Goal: Information Seeking & Learning: Understand process/instructions

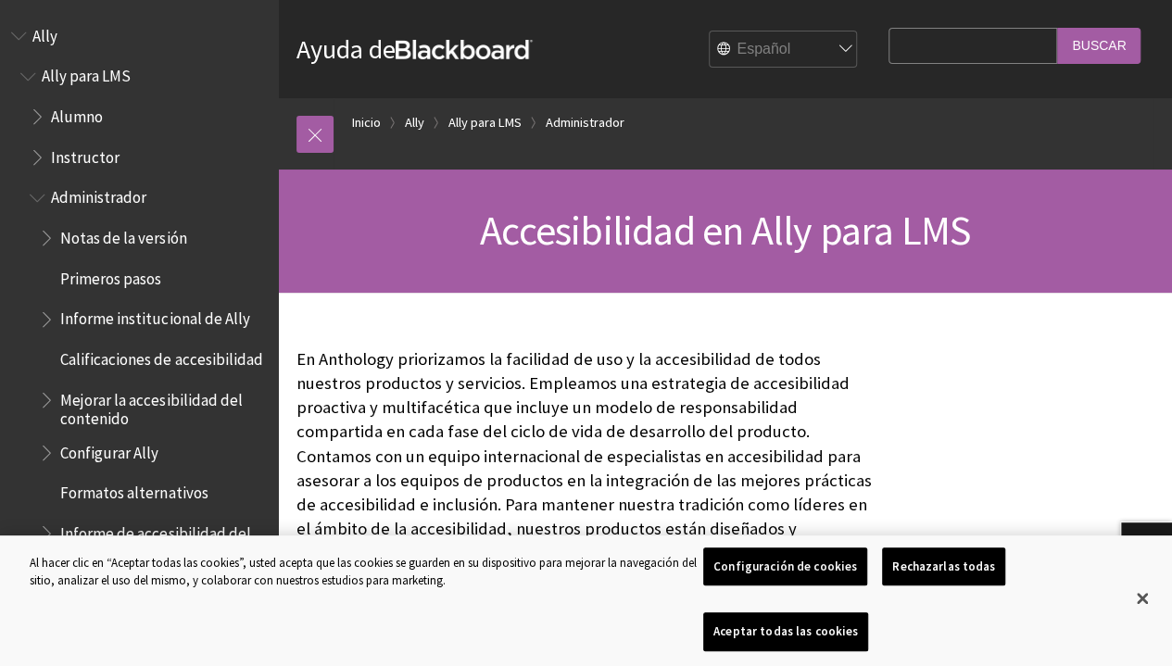
scroll to position [662, 0]
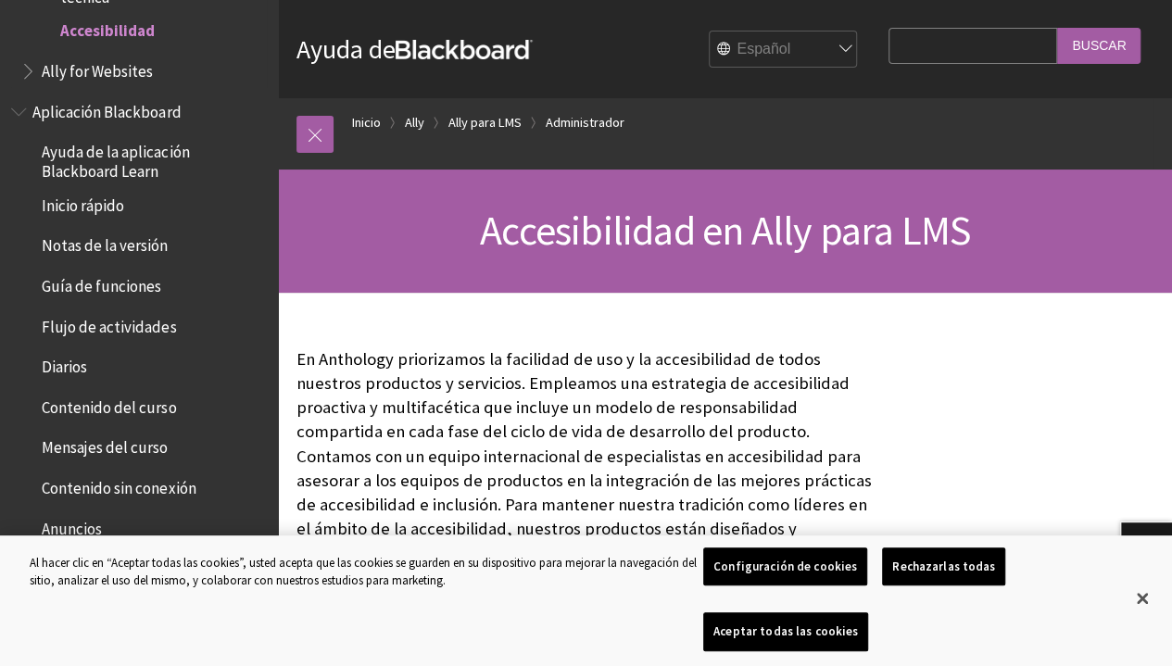
click at [91, 81] on span "Ally for Websites" at bounding box center [97, 68] width 111 height 25
click at [87, 117] on span "Aplicación Blackboard" at bounding box center [106, 108] width 148 height 25
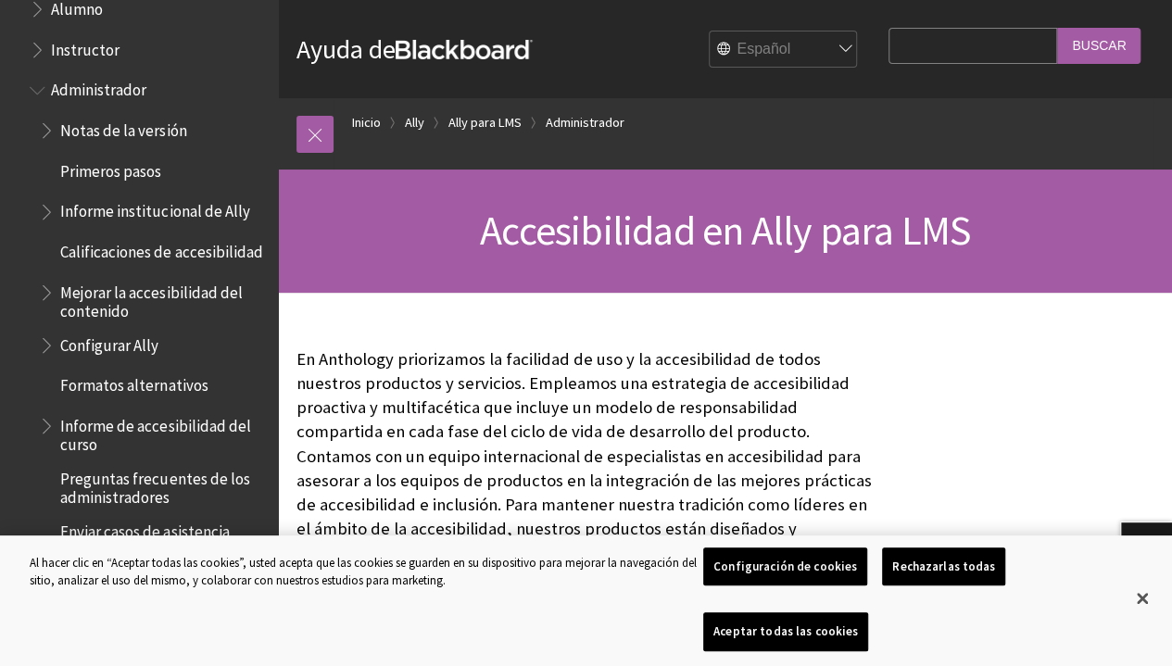
scroll to position [0, 0]
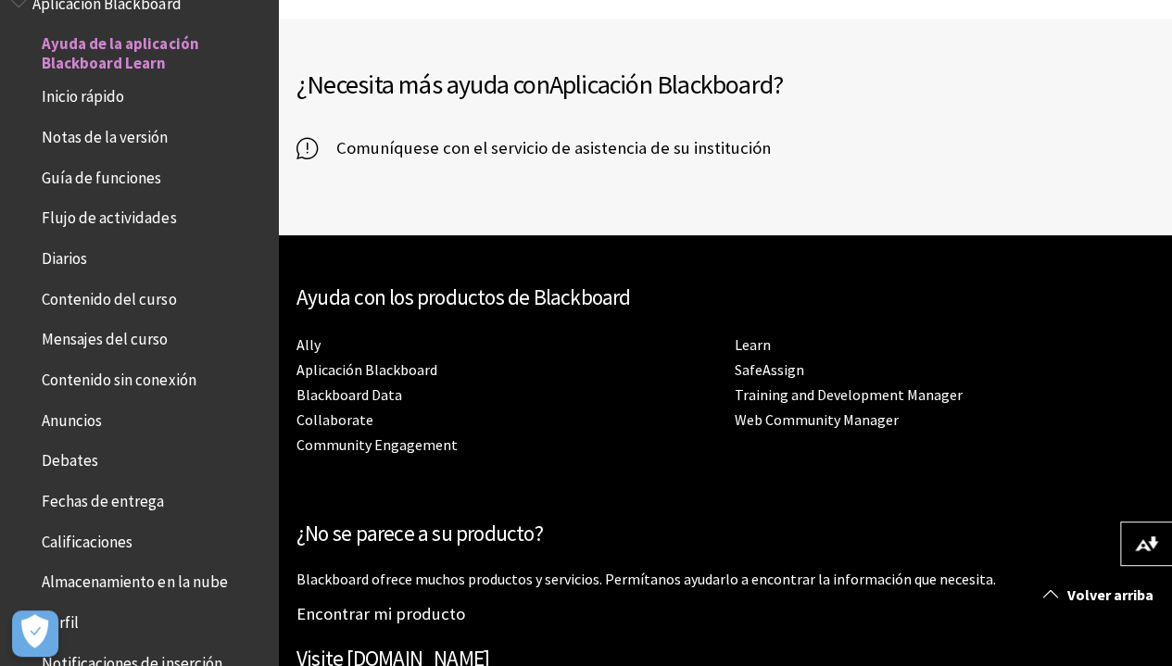
scroll to position [1482, 0]
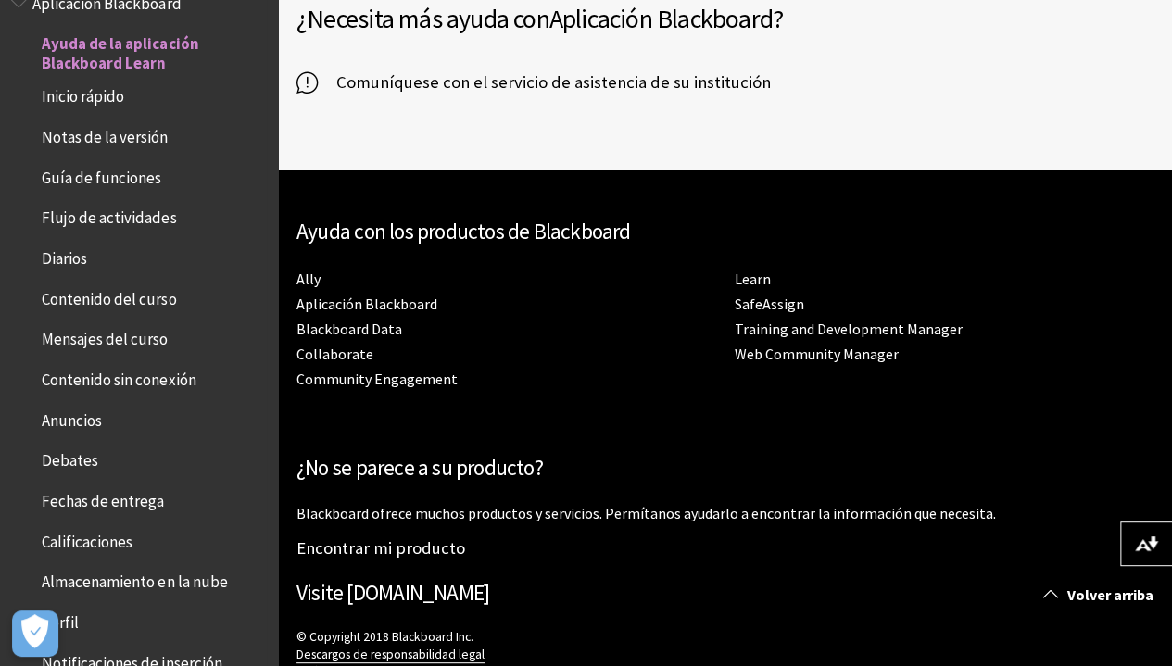
click at [80, 95] on span "Inicio rápido" at bounding box center [83, 94] width 82 height 25
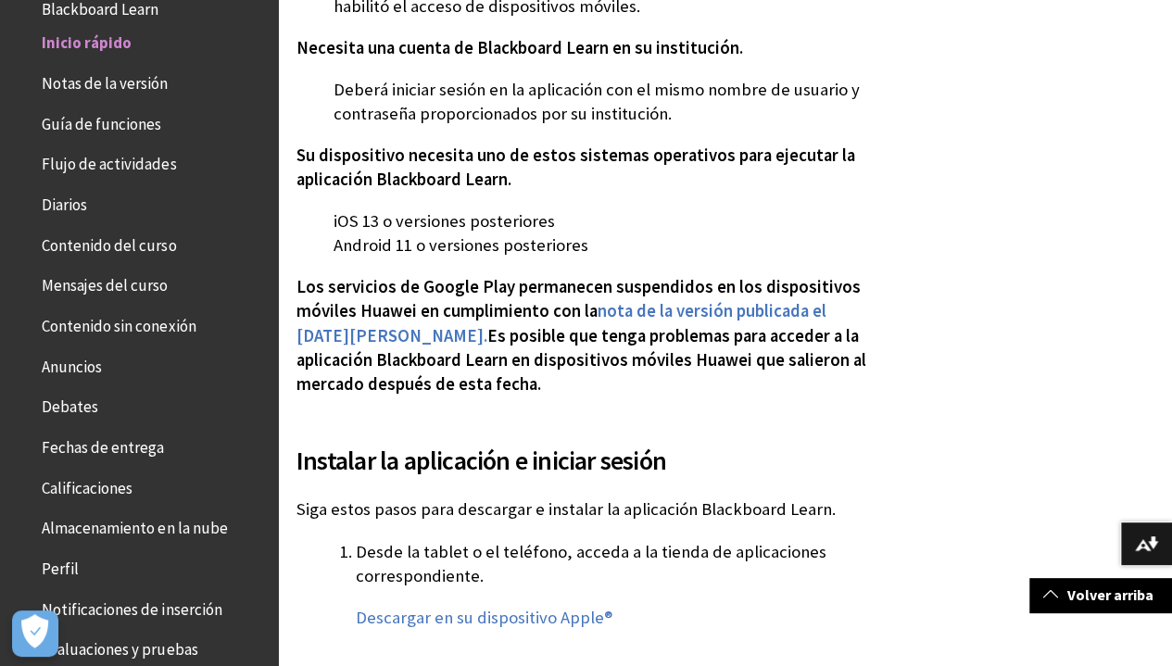
scroll to position [741, 0]
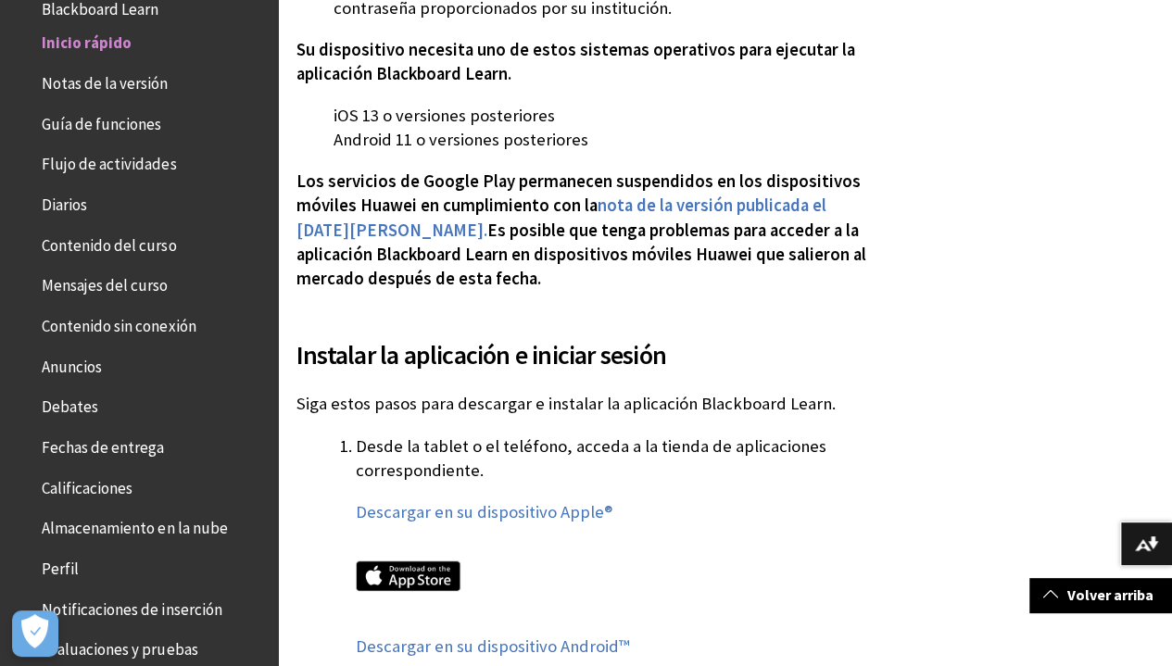
click at [89, 241] on span "Contenido del curso" at bounding box center [109, 242] width 134 height 25
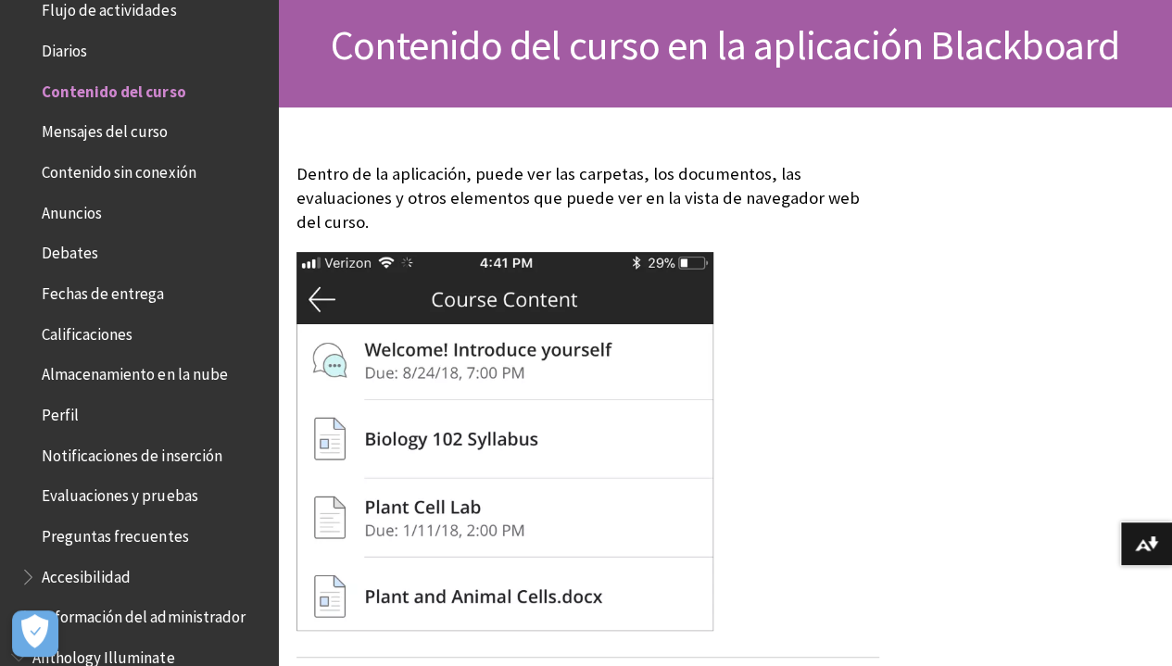
scroll to position [224, 0]
